Goal: Task Accomplishment & Management: Complete application form

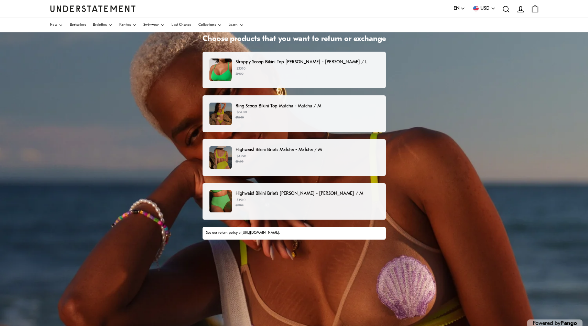
scroll to position [33, 0]
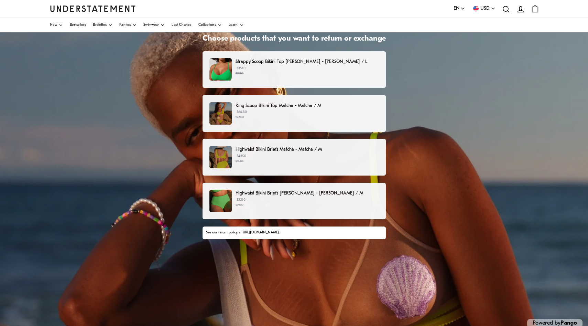
click at [312, 115] on p "$64.80 $72.00" at bounding box center [307, 114] width 143 height 10
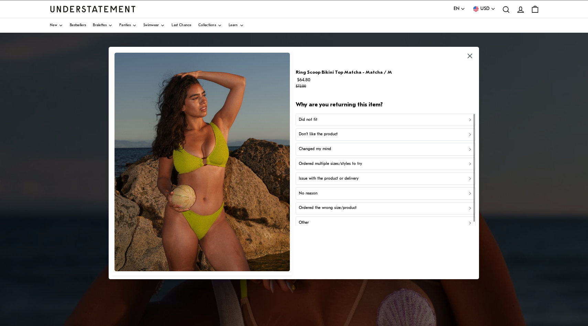
click at [357, 195] on div "No reason" at bounding box center [386, 193] width 174 height 7
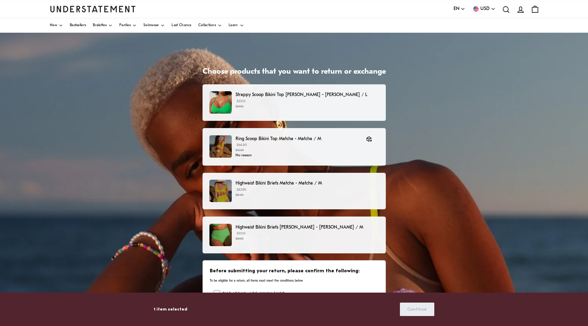
click at [314, 236] on p "$35.10 $39.00" at bounding box center [307, 236] width 143 height 10
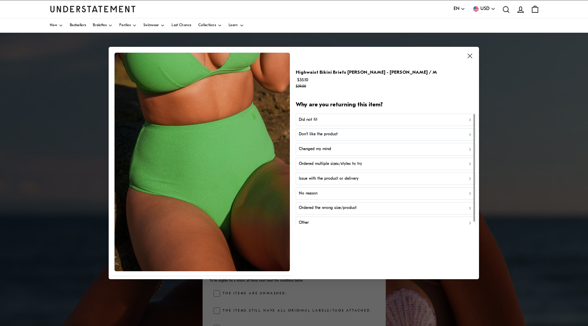
click at [341, 136] on div "Don't like the product" at bounding box center [386, 134] width 174 height 7
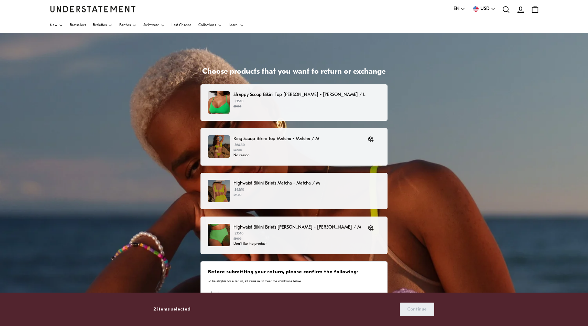
click at [345, 185] on p "Highwaist Bikini Briefs Matcha - Matcha / M" at bounding box center [307, 183] width 147 height 7
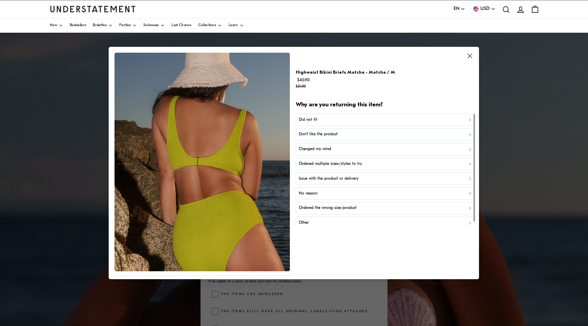
click at [340, 136] on div "Don't like the product" at bounding box center [386, 134] width 174 height 7
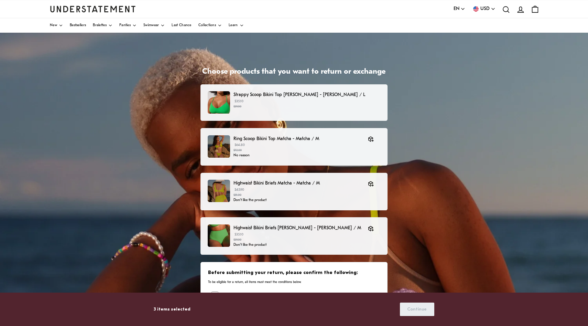
click at [319, 104] on p "$35.10 $39.00" at bounding box center [307, 104] width 147 height 10
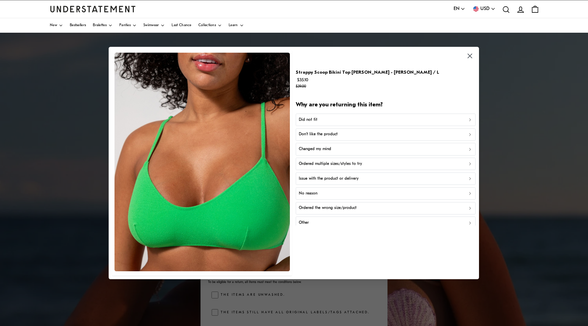
click at [472, 56] on icon "button" at bounding box center [470, 56] width 8 height 8
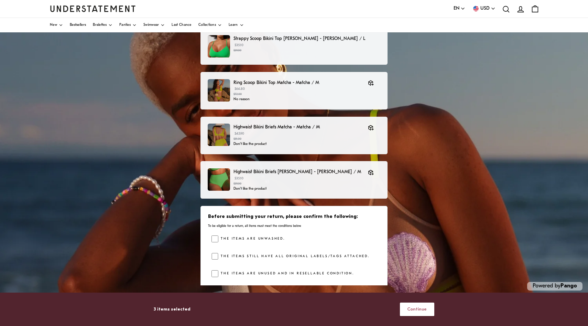
scroll to position [60, 0]
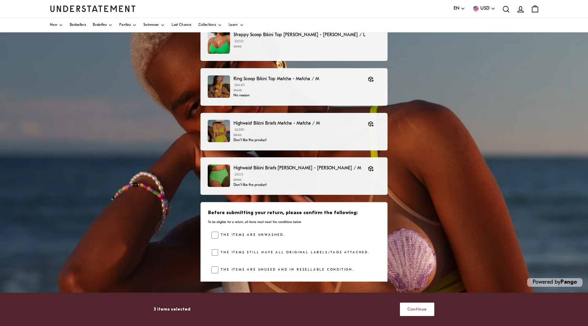
click at [421, 308] on span "Continue" at bounding box center [417, 309] width 20 height 13
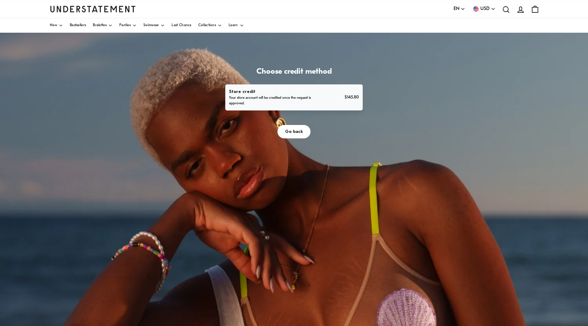
click at [309, 97] on p "Your store account will be credited once the request is approved." at bounding box center [272, 100] width 87 height 11
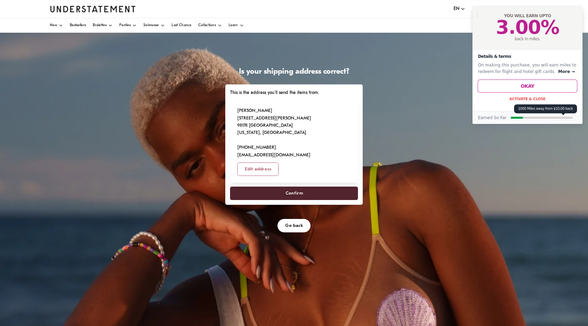
click at [300, 197] on span "Confirm" at bounding box center [295, 193] width 18 height 13
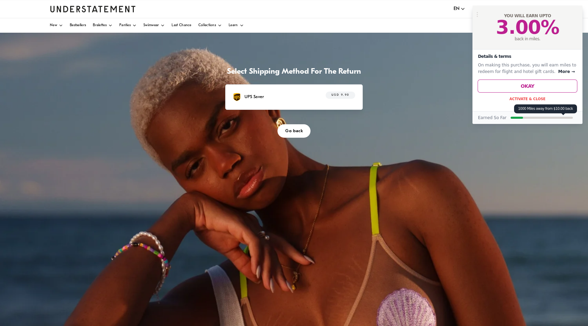
click at [297, 94] on div "UPS Saver USD 9.90" at bounding box center [294, 97] width 122 height 11
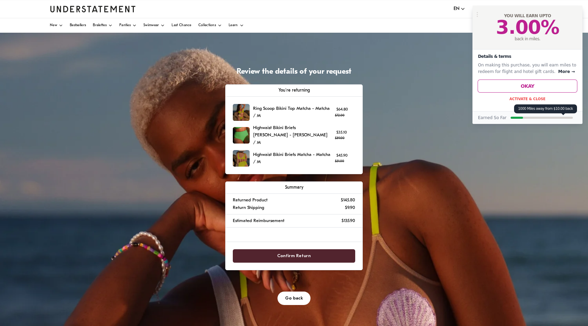
click at [310, 250] on span "Confirm Return" at bounding box center [294, 255] width 108 height 13
click at [297, 249] on span "Confirm Return" at bounding box center [294, 255] width 34 height 13
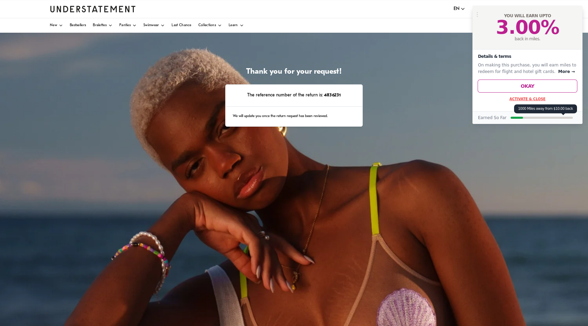
click at [540, 99] on button "Activate & Close" at bounding box center [528, 99] width 36 height 4
